Goal: Navigation & Orientation: Find specific page/section

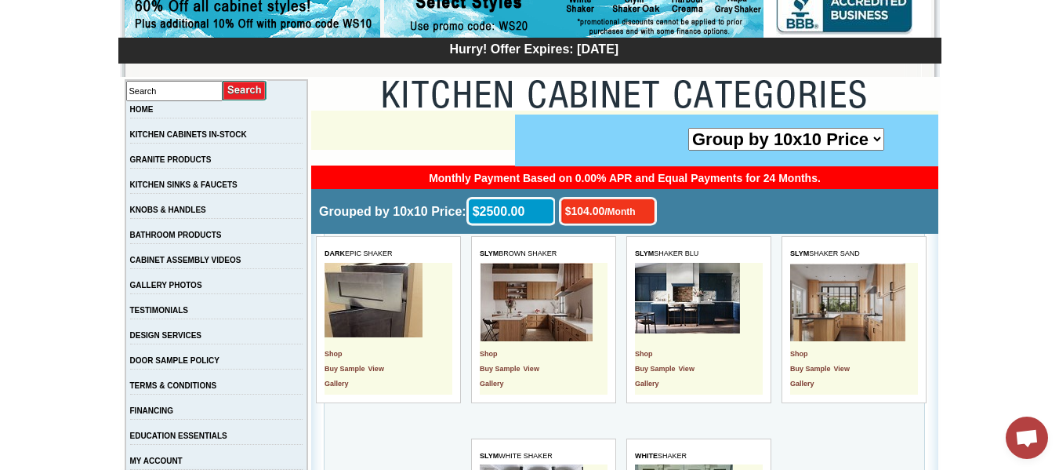
scroll to position [212, 0]
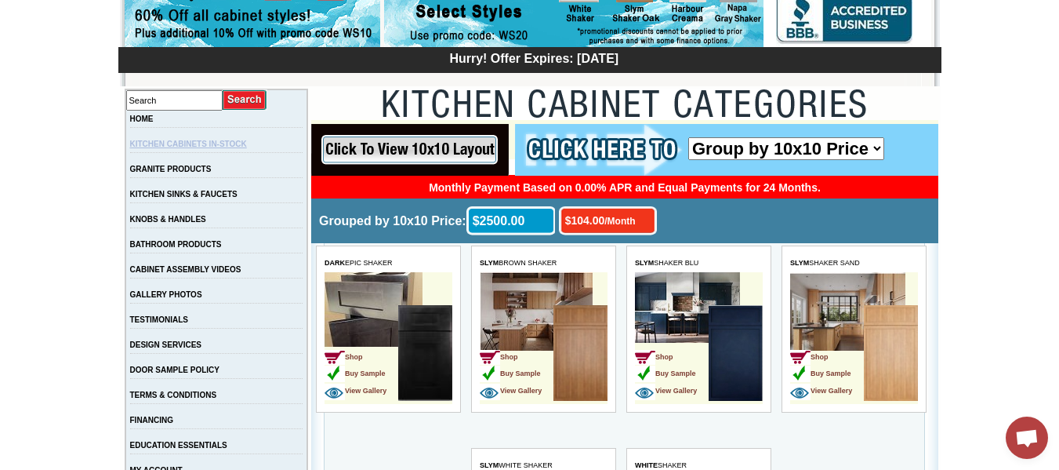
click at [208, 142] on link "KITCHEN CABINETS IN-STOCK" at bounding box center [188, 144] width 117 height 9
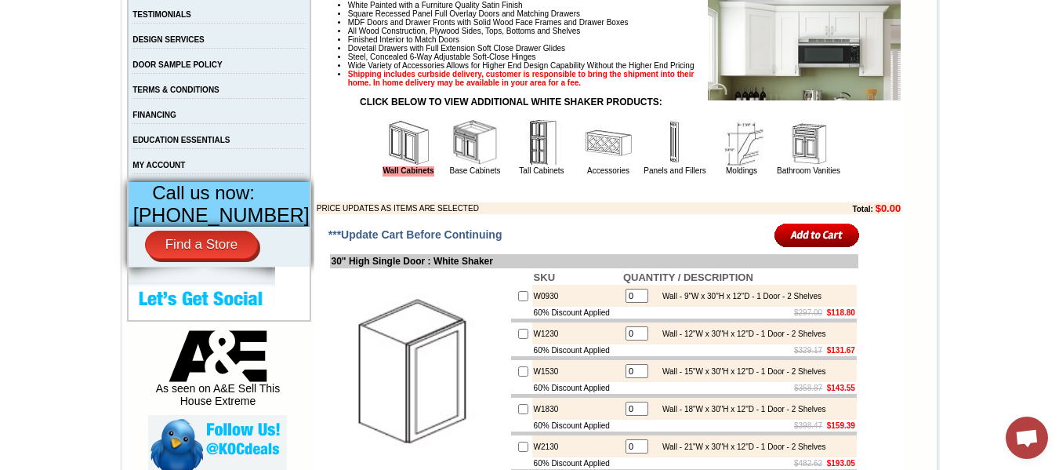
scroll to position [517, 0]
click at [212, 259] on link "Find a Store" at bounding box center [202, 245] width 114 height 28
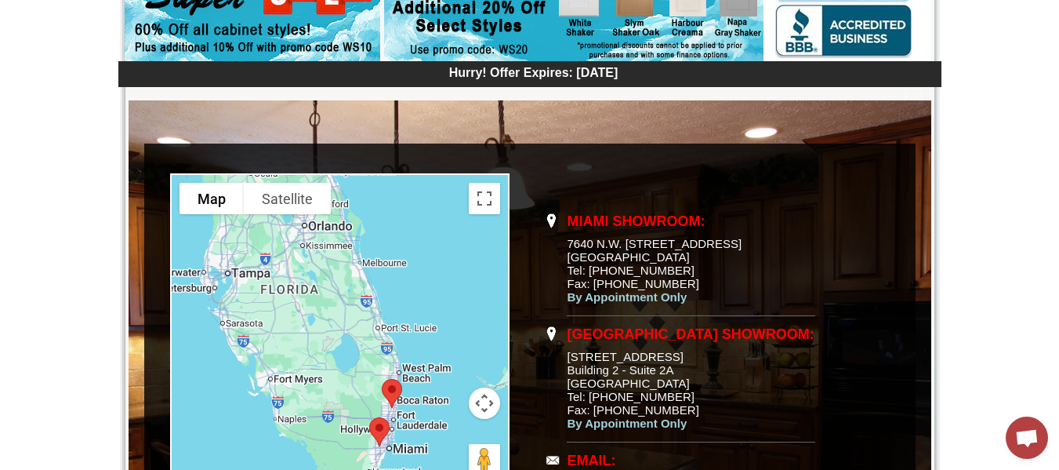
scroll to position [197, 0]
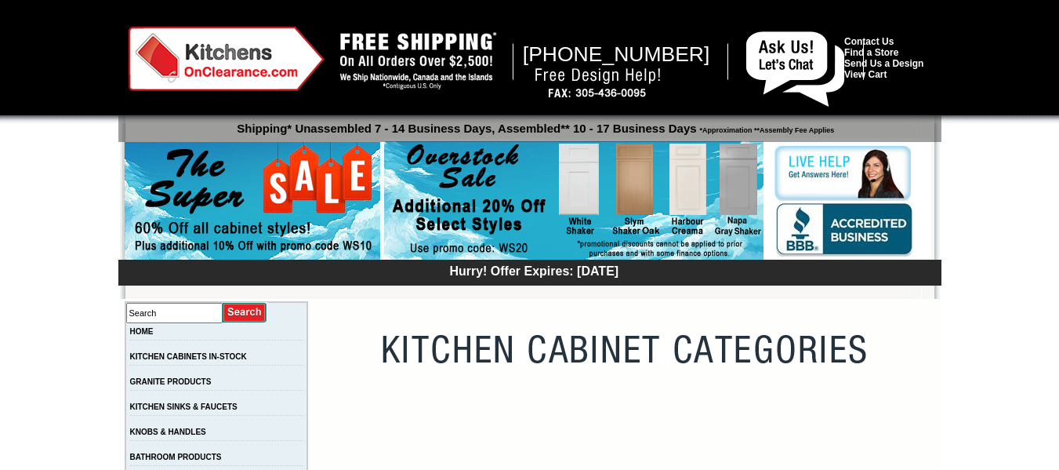
scroll to position [212, 0]
